Goal: Task Accomplishment & Management: Use online tool/utility

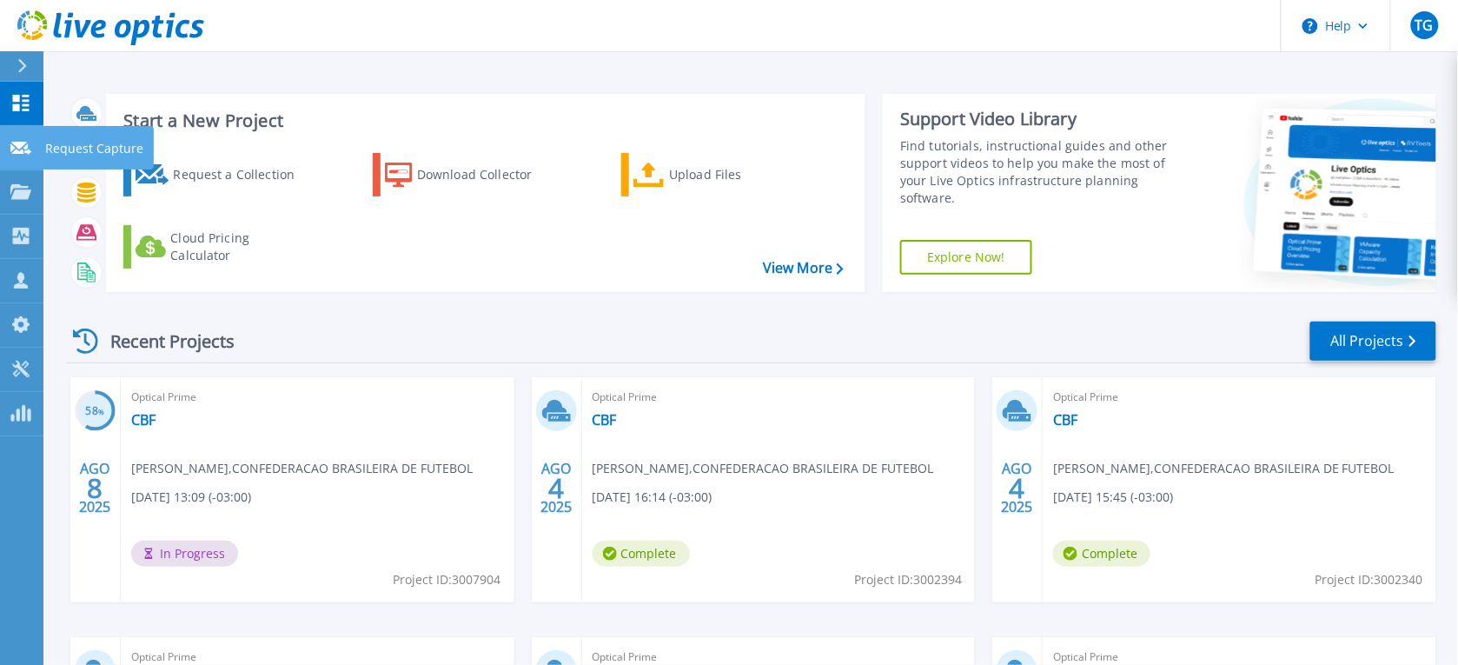
click at [28, 149] on icon at bounding box center [20, 148] width 21 height 13
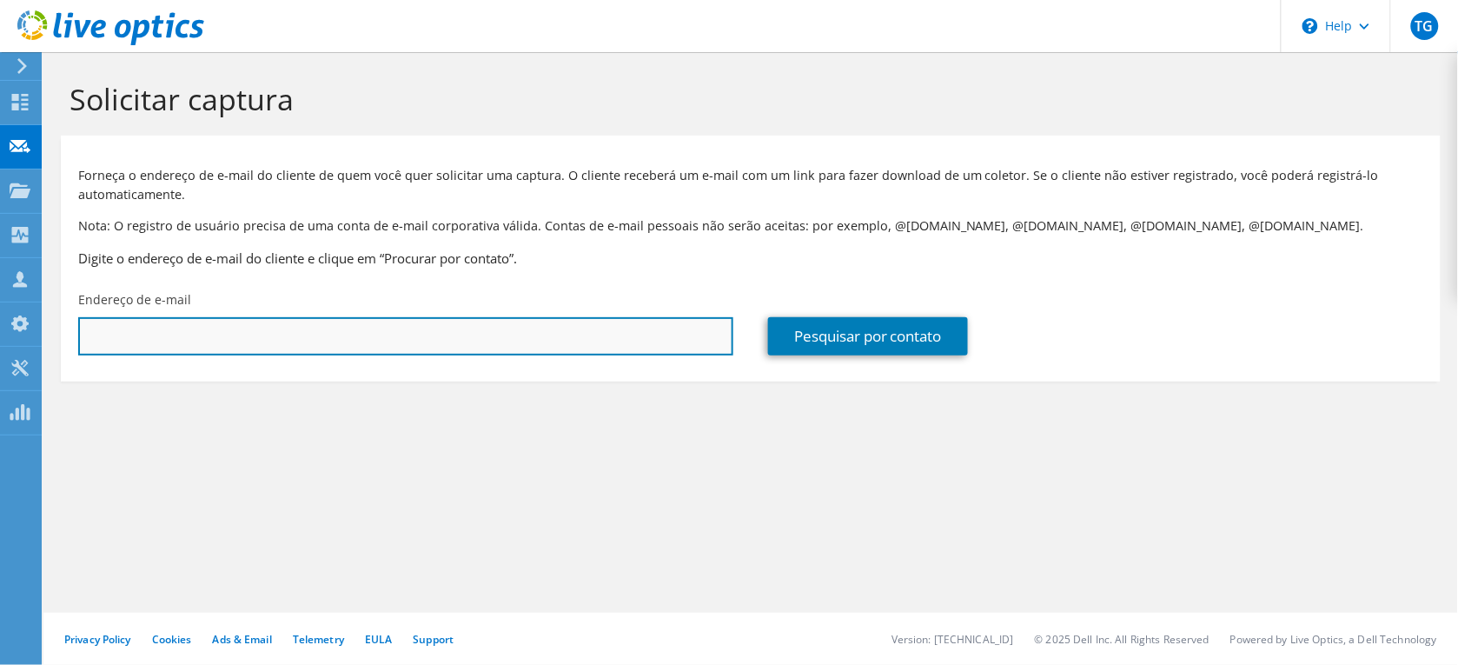
click at [218, 335] on input "text" at bounding box center [405, 336] width 655 height 38
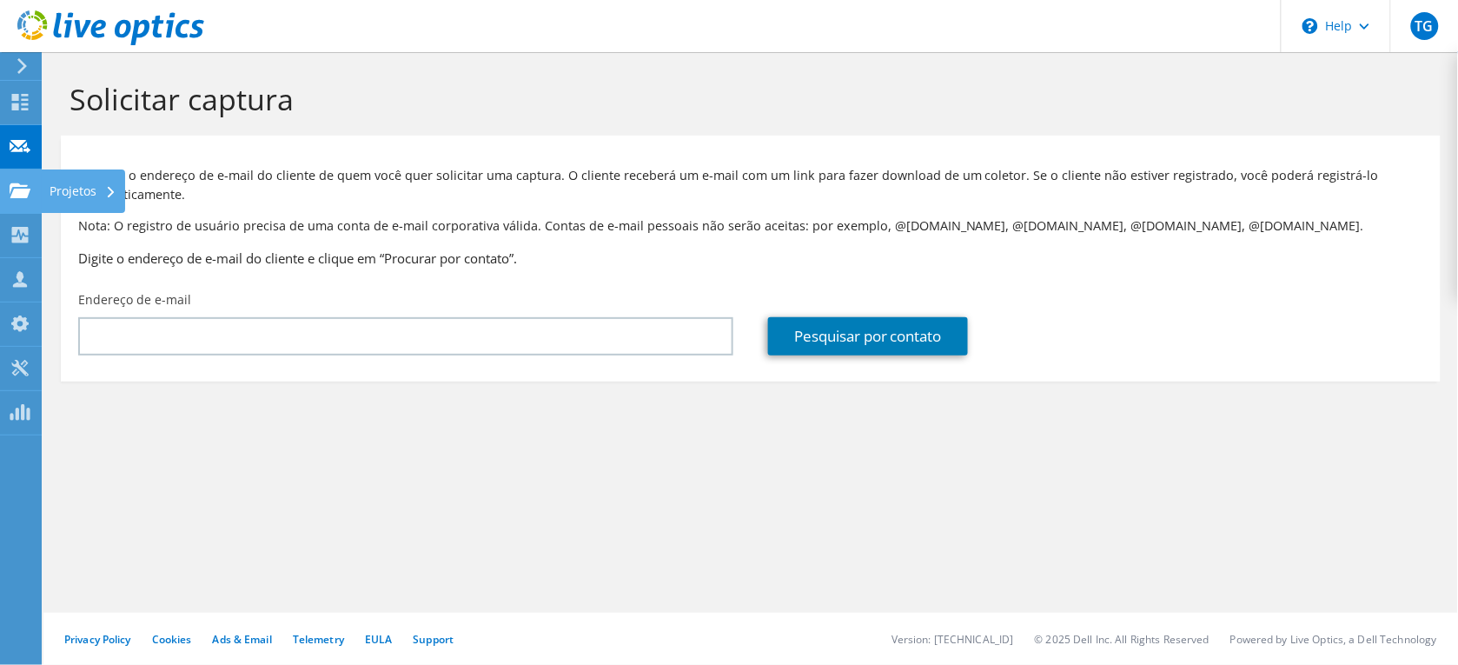
click at [24, 192] on use at bounding box center [20, 189] width 21 height 15
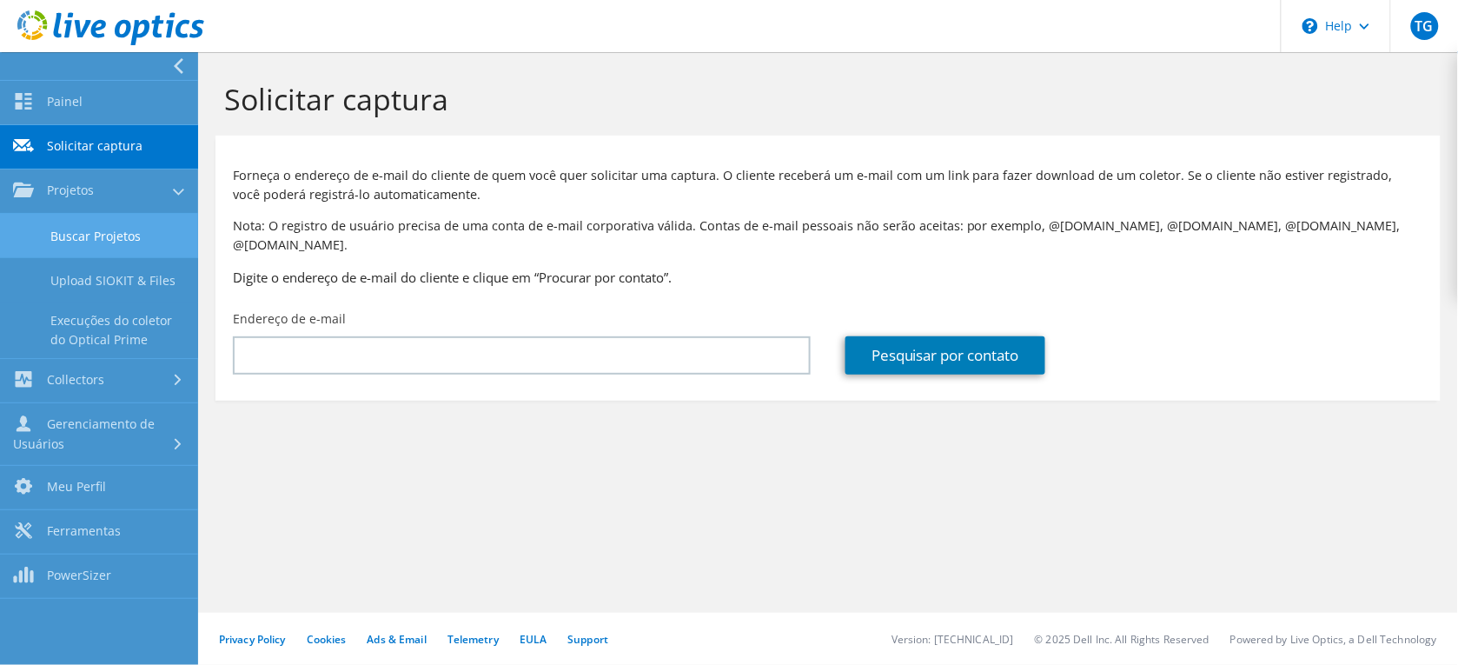
click at [128, 215] on link "Buscar Projetos" at bounding box center [99, 236] width 198 height 44
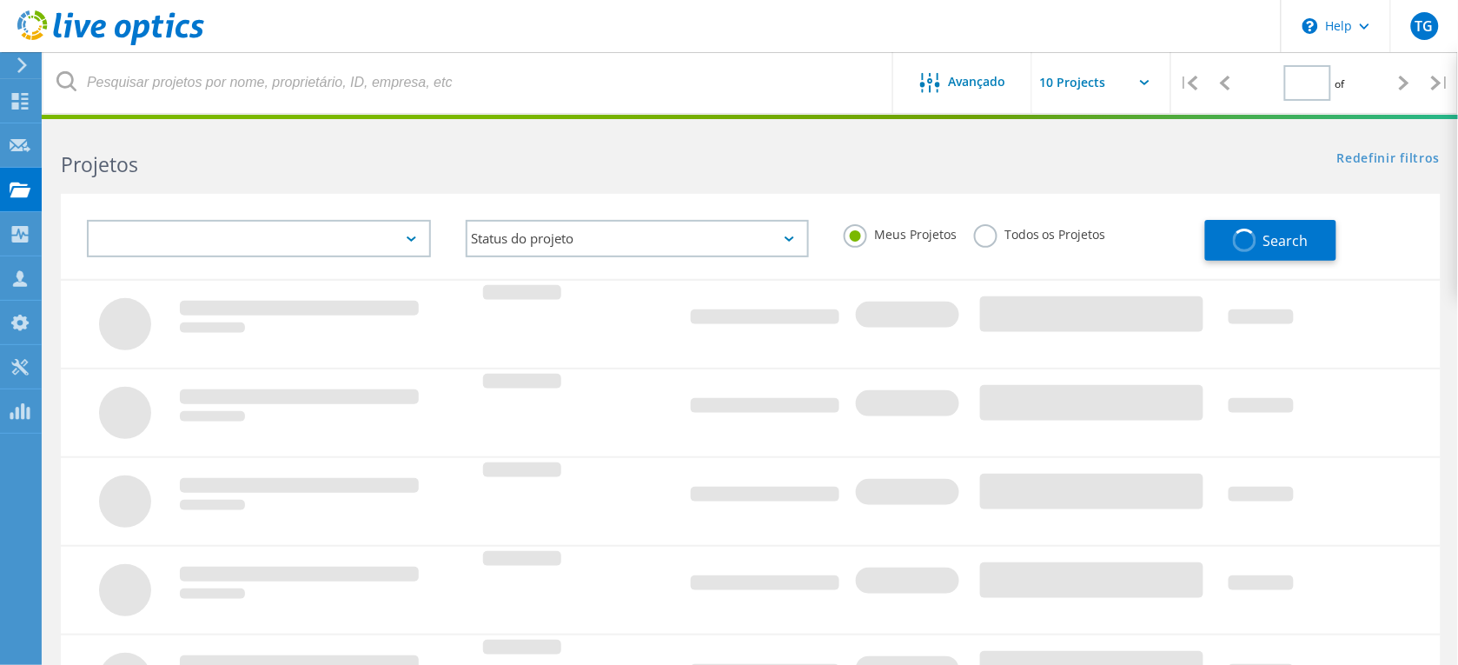
type input "1"
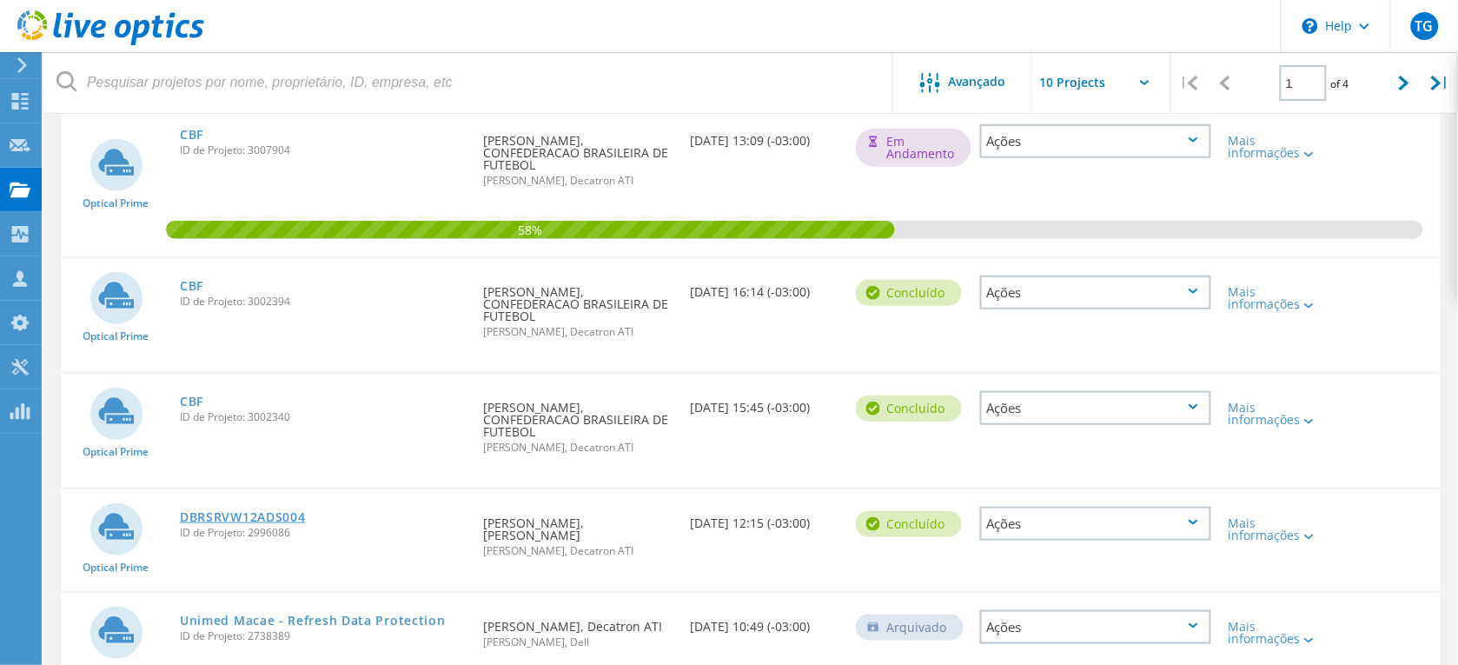
scroll to position [215, 0]
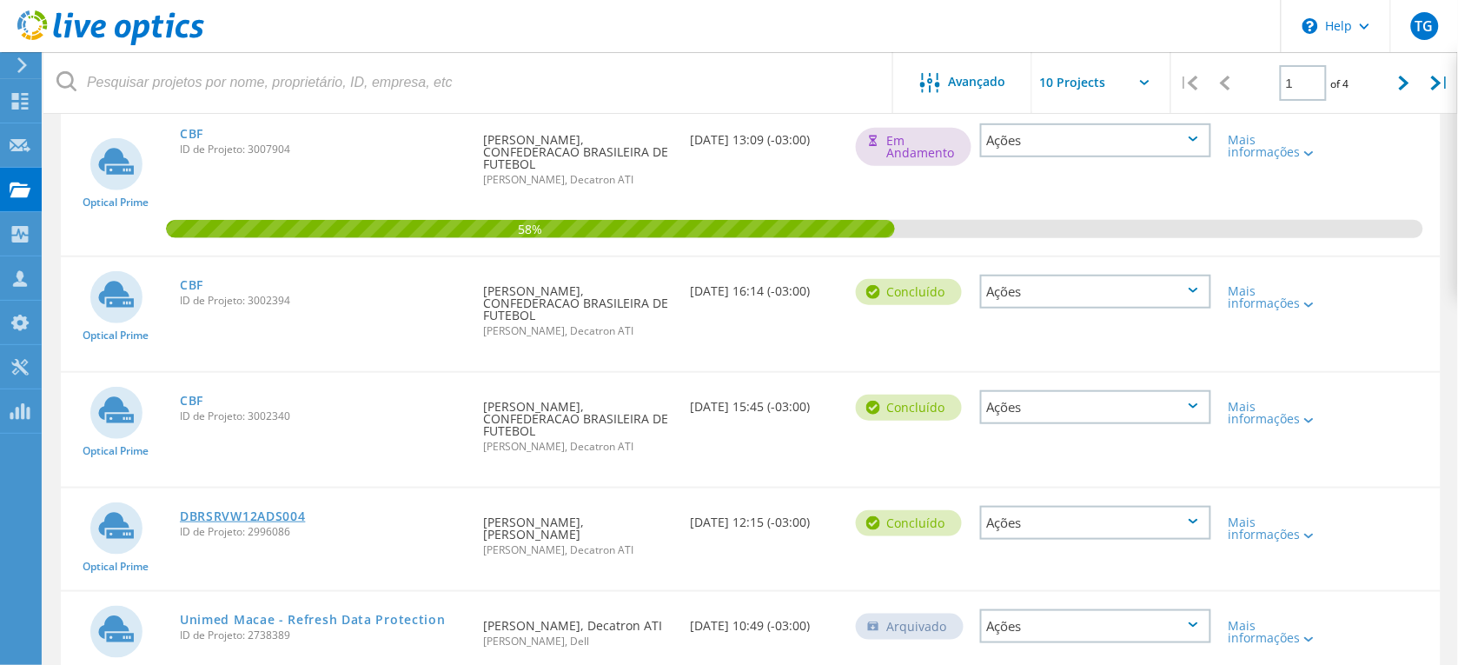
click at [282, 510] on link "DBRSRVW12ADS004" at bounding box center [243, 516] width 126 height 12
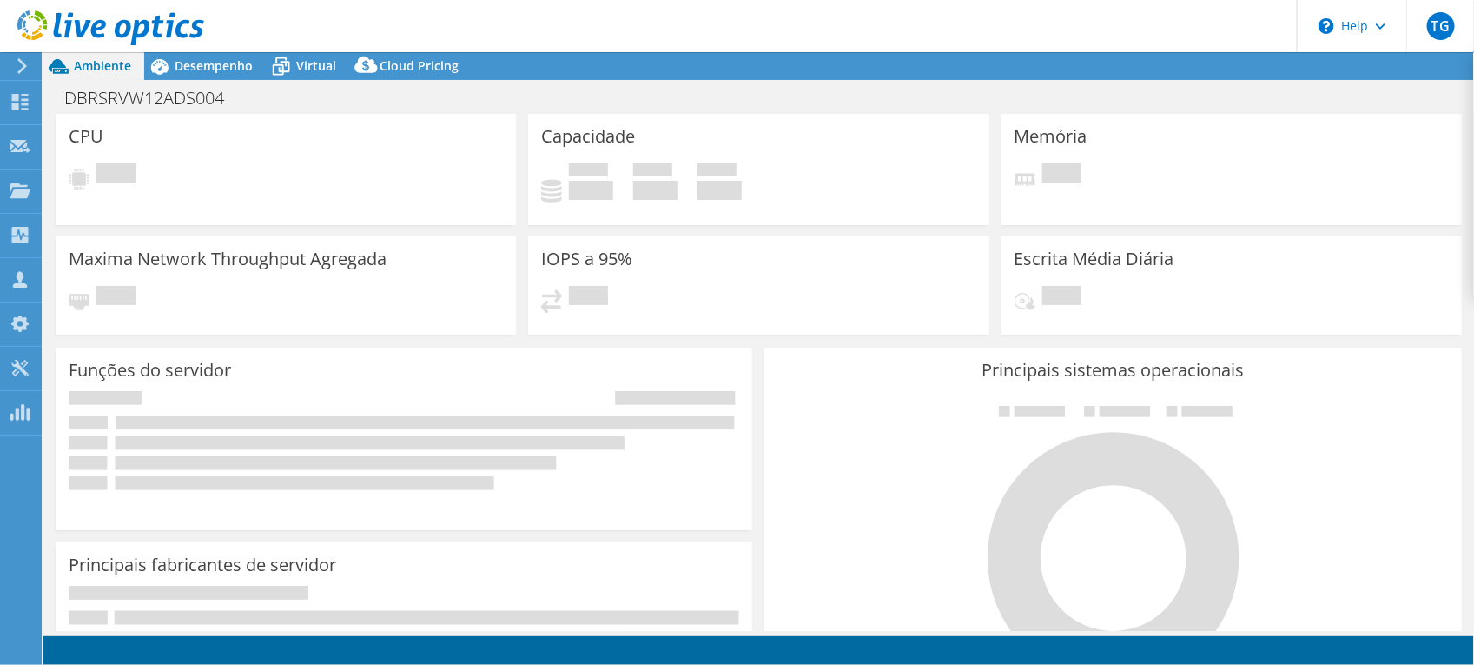
select select "USD"
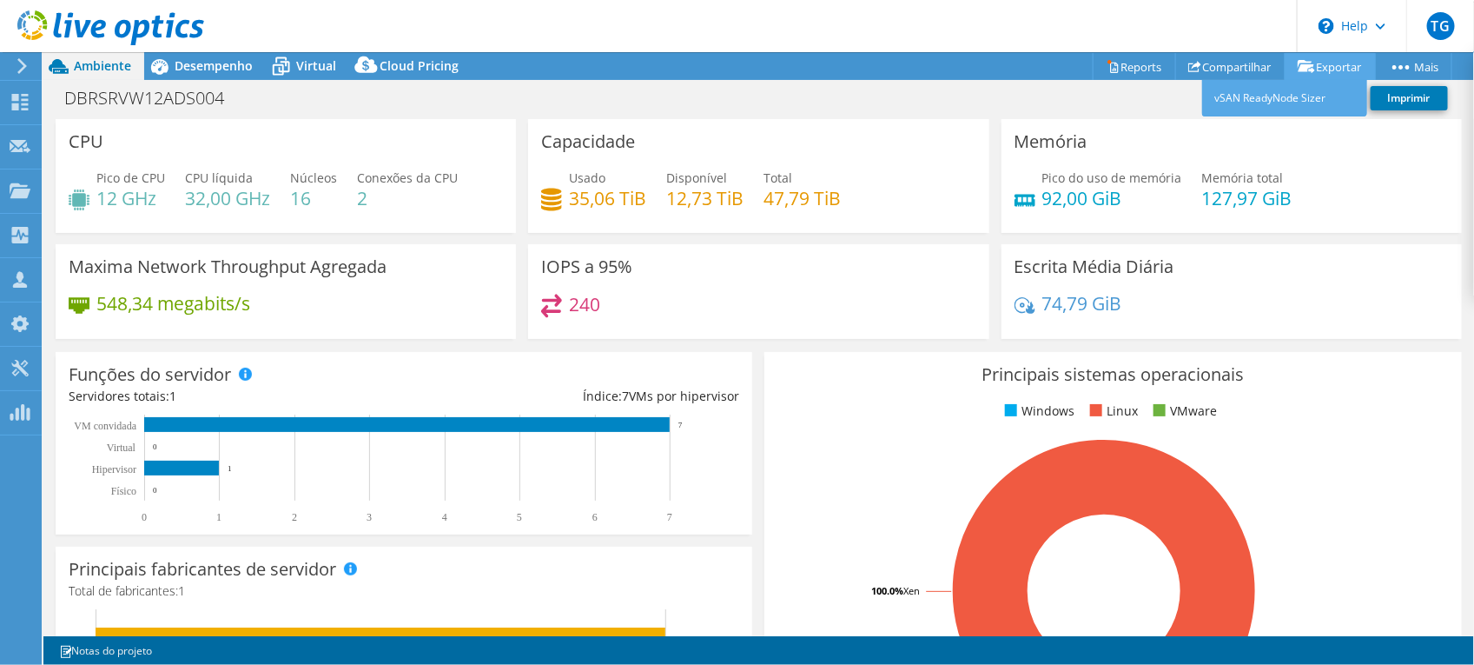
click at [1347, 68] on link "Exportar" at bounding box center [1330, 66] width 91 height 27
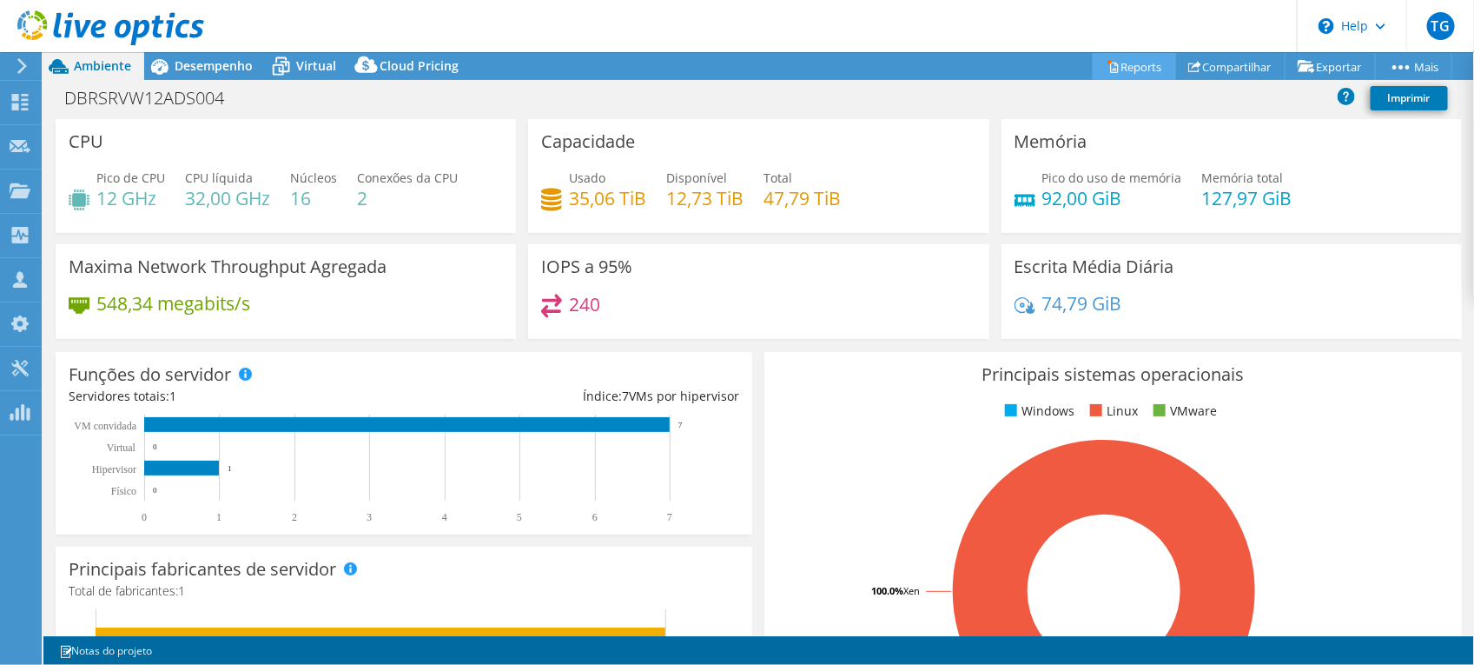
click at [1122, 58] on link "Reports" at bounding box center [1134, 66] width 83 height 27
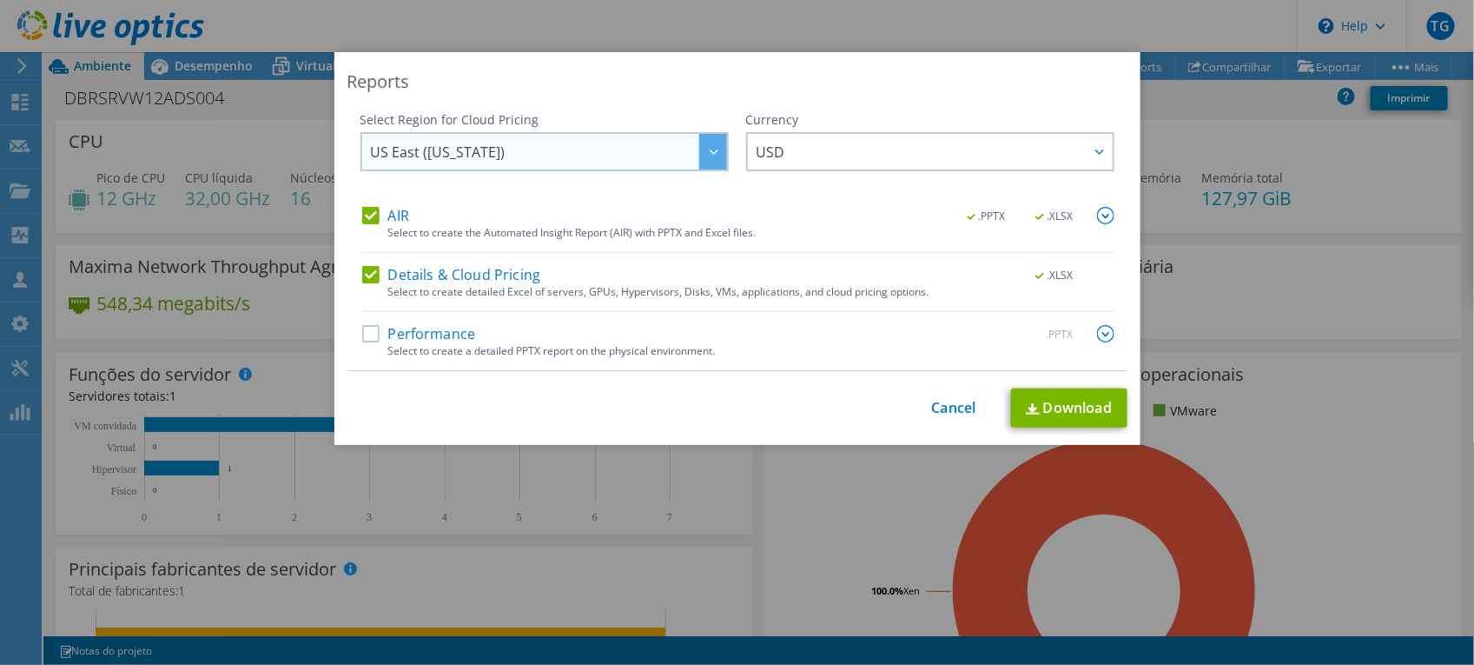
click at [678, 141] on span "US East ([US_STATE])" at bounding box center [549, 152] width 356 height 36
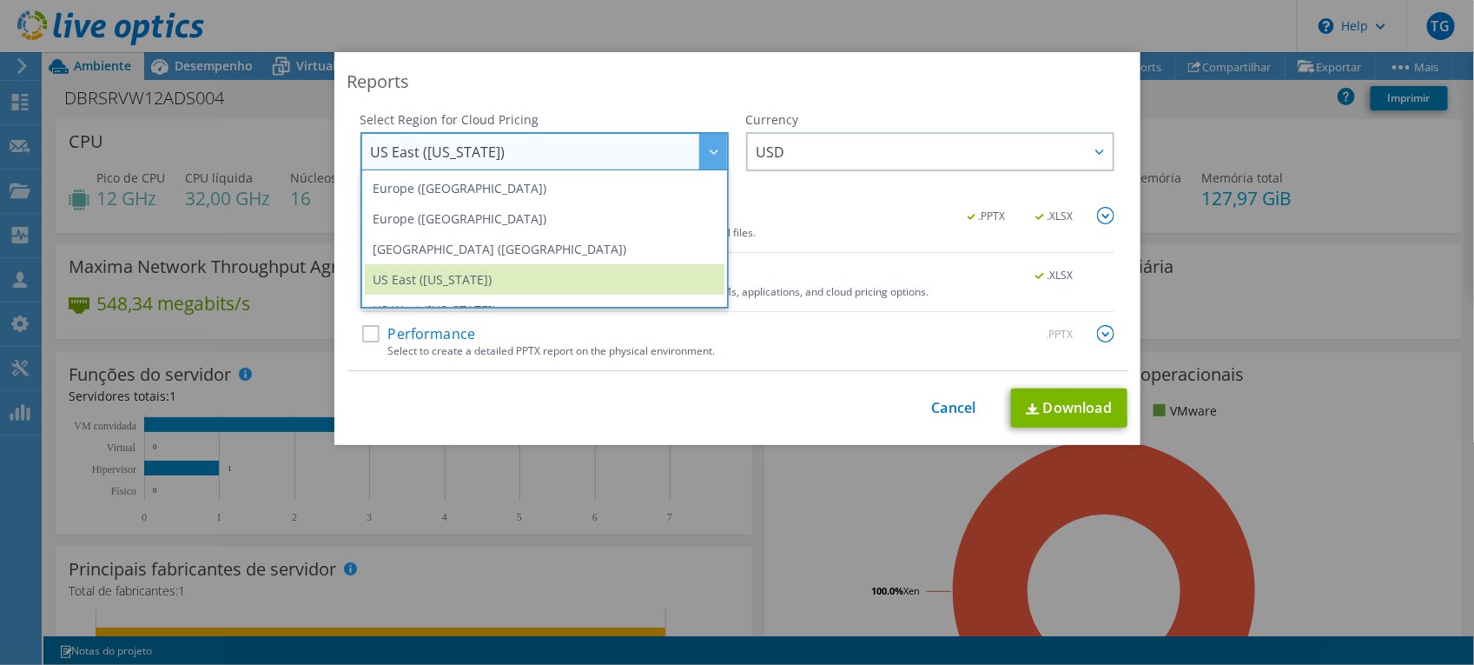
scroll to position [215, 0]
click at [838, 111] on div "Currency" at bounding box center [930, 119] width 368 height 17
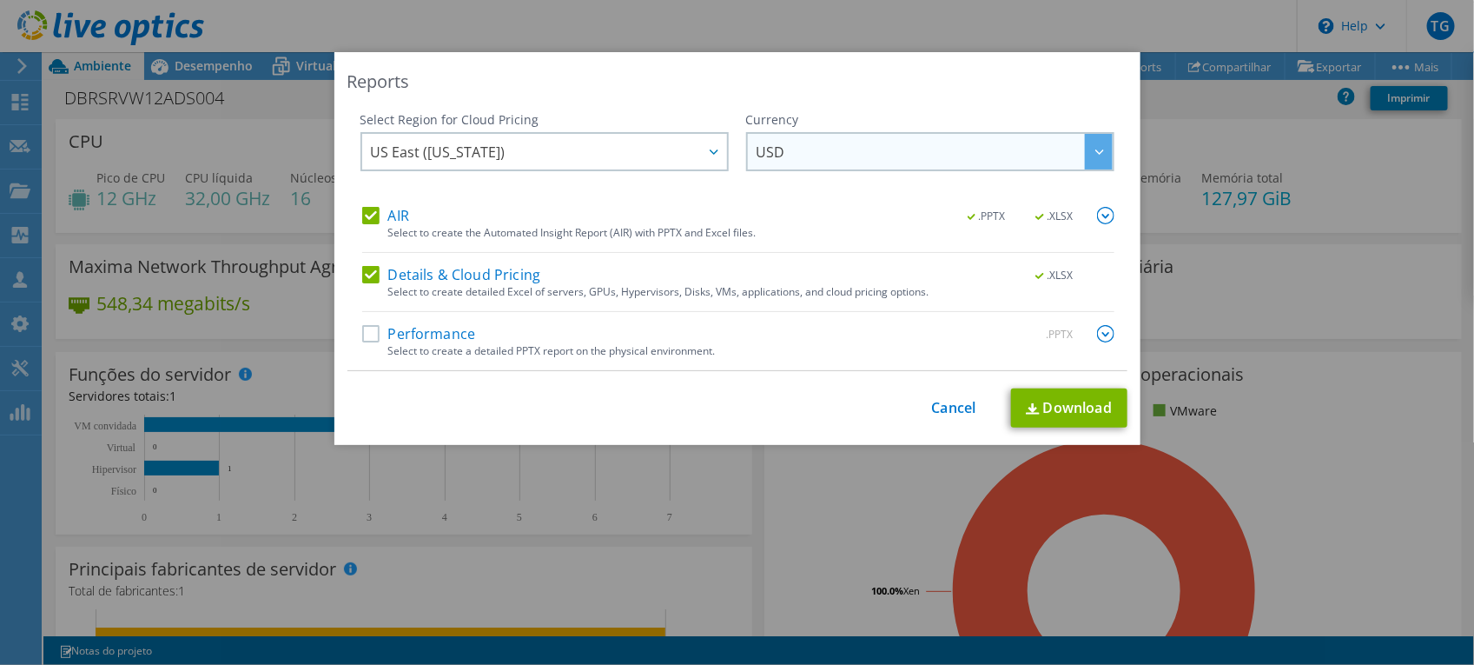
click at [825, 154] on span "USD" at bounding box center [935, 152] width 356 height 36
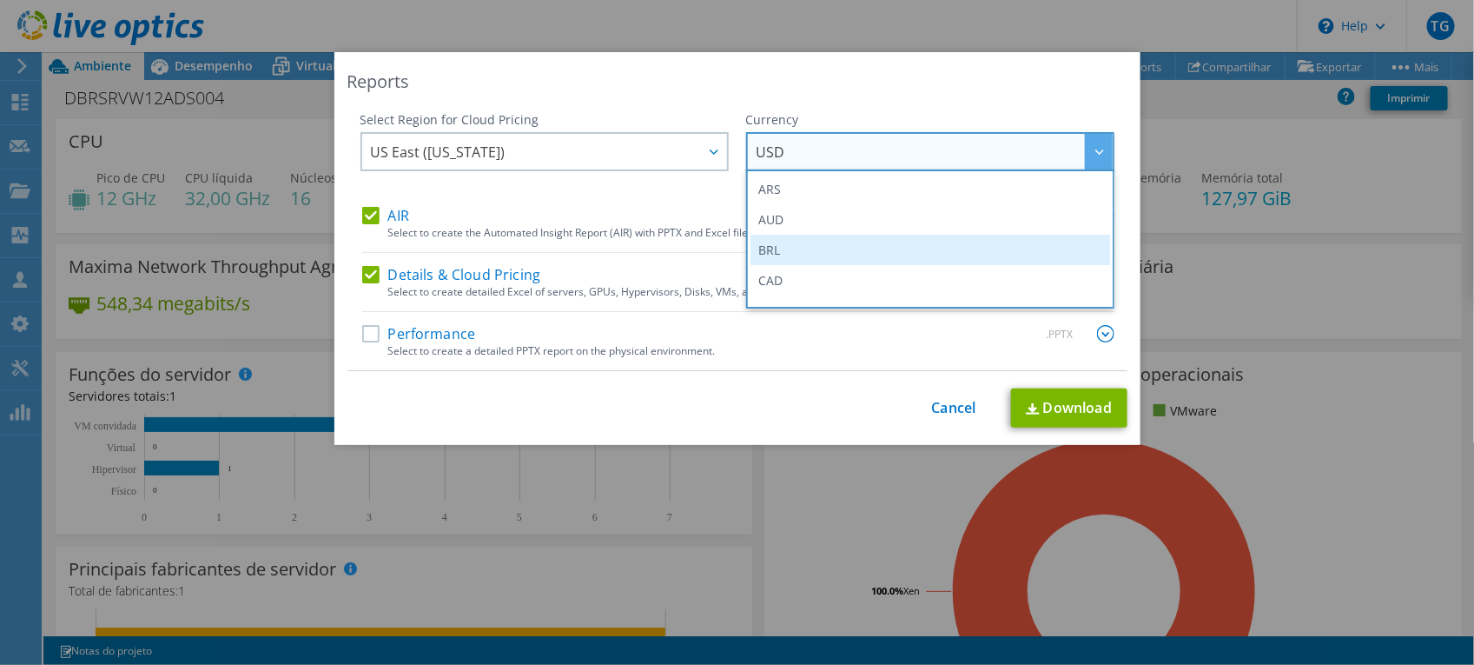
click at [793, 237] on li "BRL" at bounding box center [931, 250] width 360 height 30
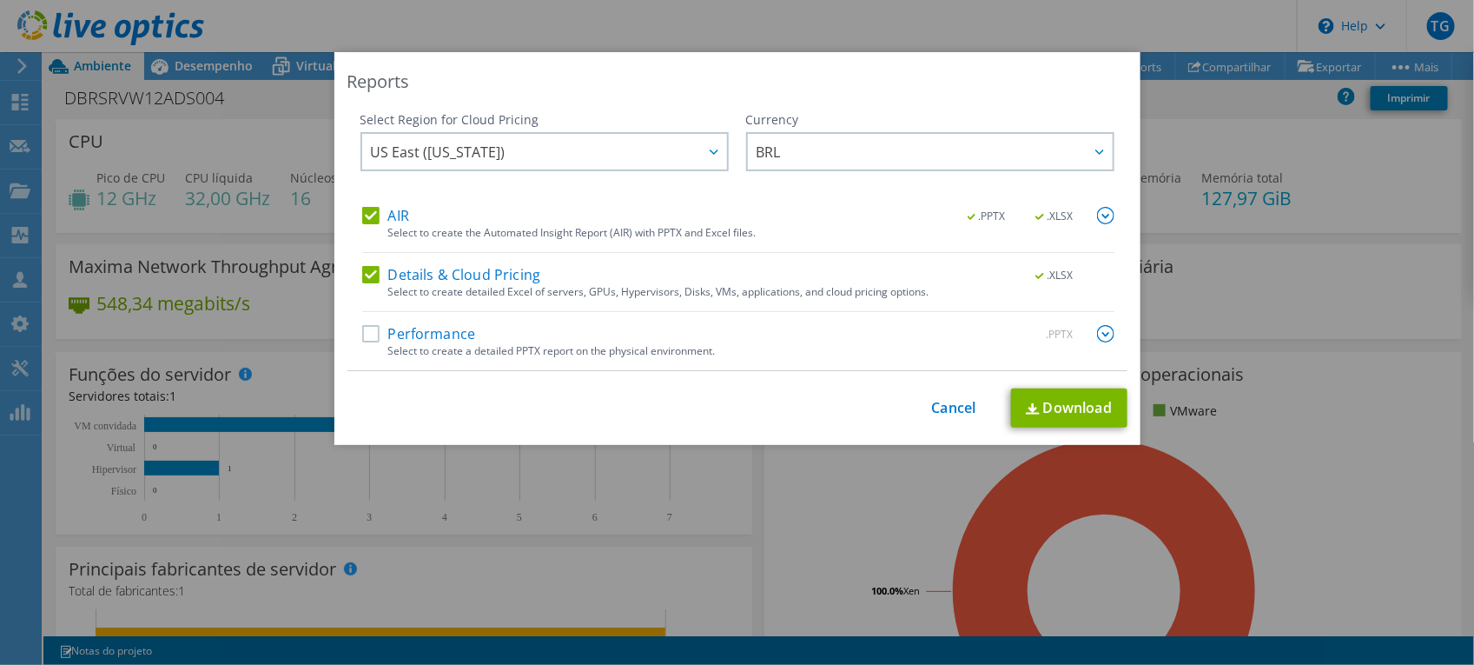
click at [428, 332] on label "Performance" at bounding box center [419, 333] width 114 height 17
click at [0, 0] on input "Performance" at bounding box center [0, 0] width 0 height 0
click at [1030, 411] on img at bounding box center [1033, 408] width 14 height 11
click at [96, 123] on div "Reports Select Region for Cloud Pricing Asia Pacific (Hong Kong) Asia Pacific (…" at bounding box center [737, 332] width 1474 height 560
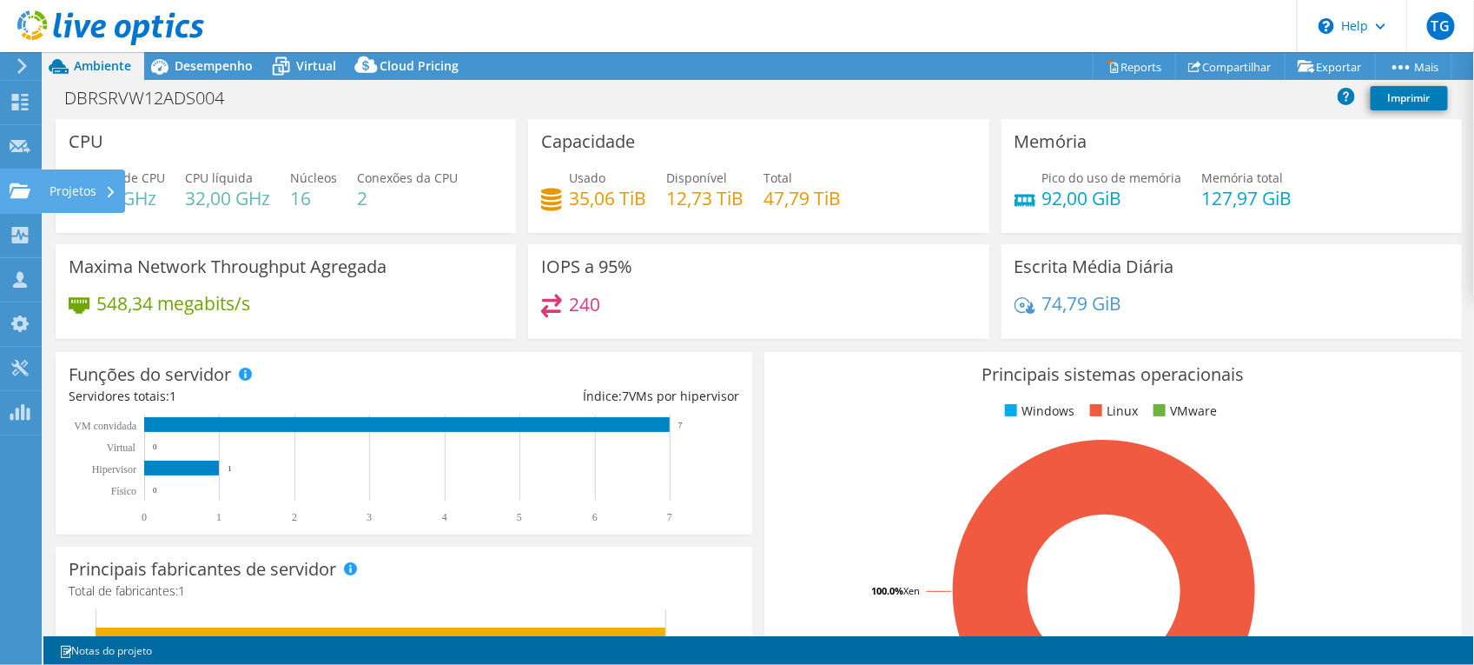
click at [41, 189] on div "Projetos" at bounding box center [83, 190] width 84 height 43
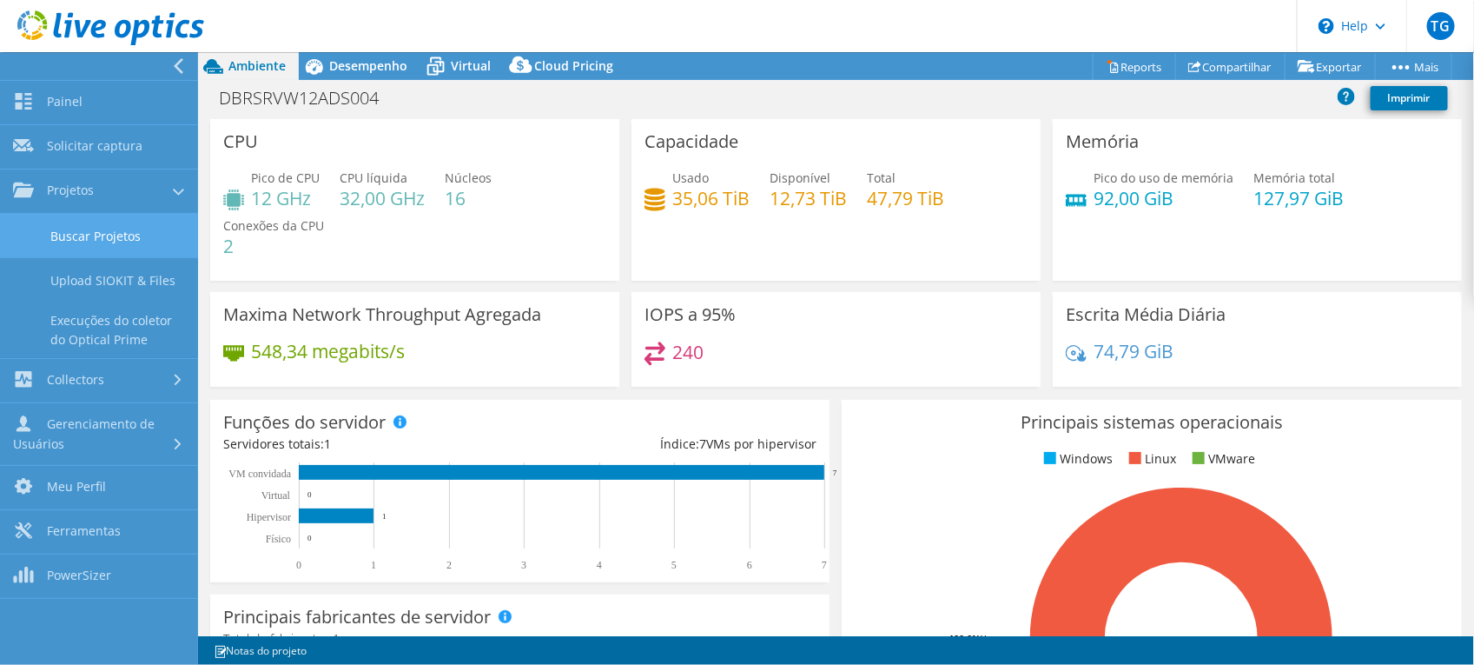
click at [148, 245] on link "Buscar Projetos" at bounding box center [99, 236] width 198 height 44
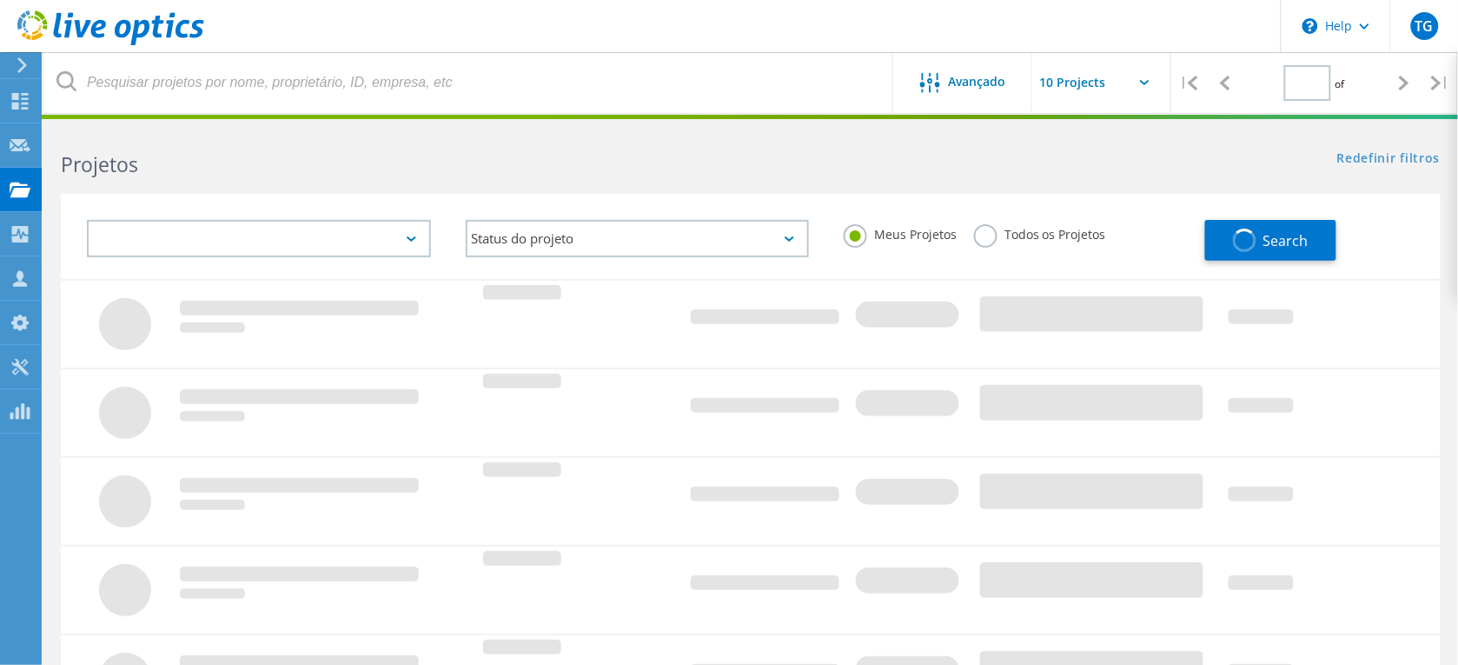
type input "1"
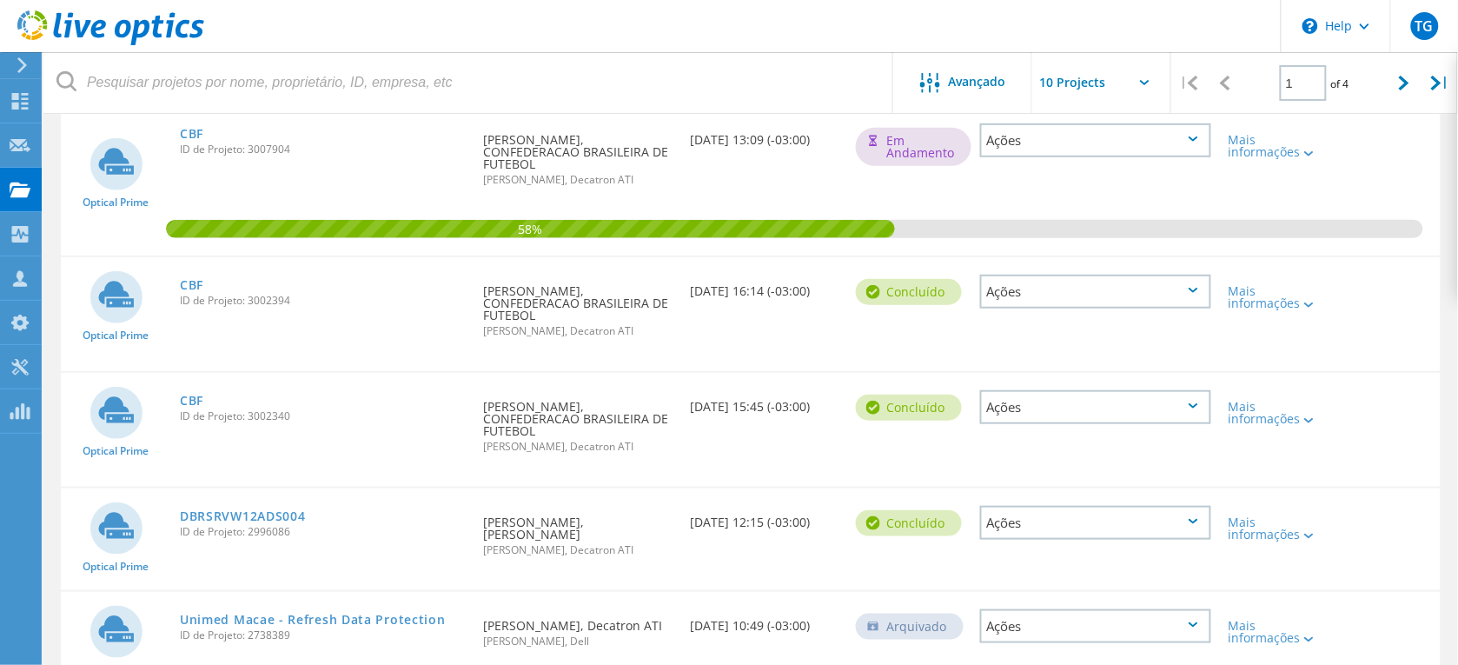
scroll to position [215, 0]
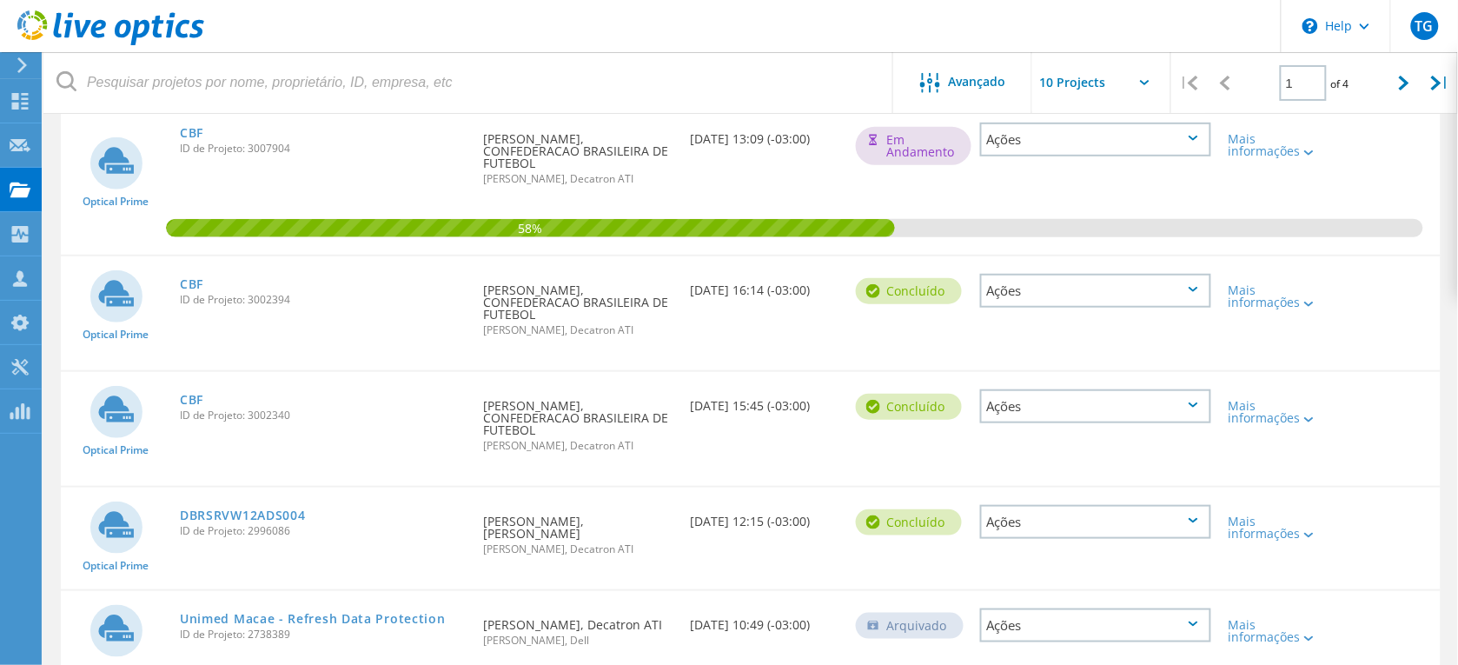
click at [1306, 295] on div "Mais informações" at bounding box center [1275, 291] width 110 height 70
click at [1308, 301] on icon at bounding box center [1309, 303] width 10 height 5
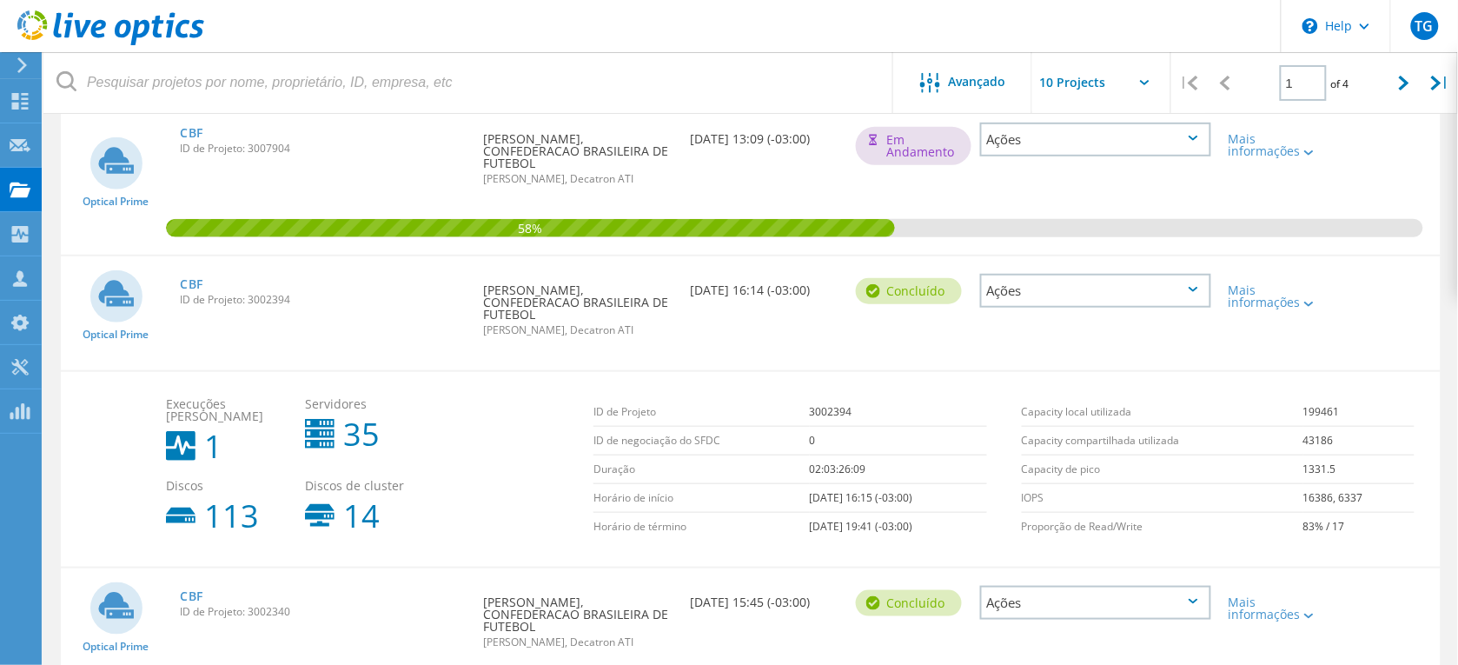
click at [136, 293] on circle at bounding box center [116, 296] width 52 height 52
click at [196, 278] on link "CBF" at bounding box center [191, 284] width 23 height 12
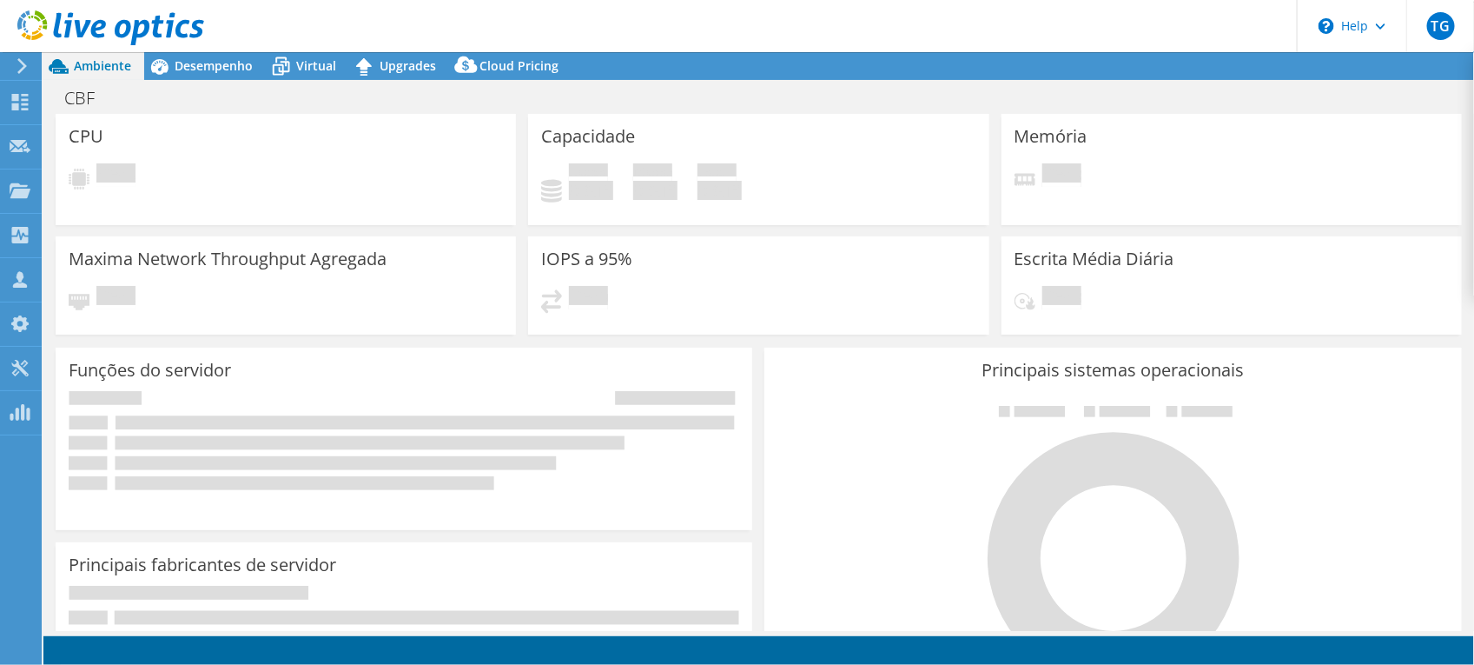
select select "USD"
